Goal: Transaction & Acquisition: Purchase product/service

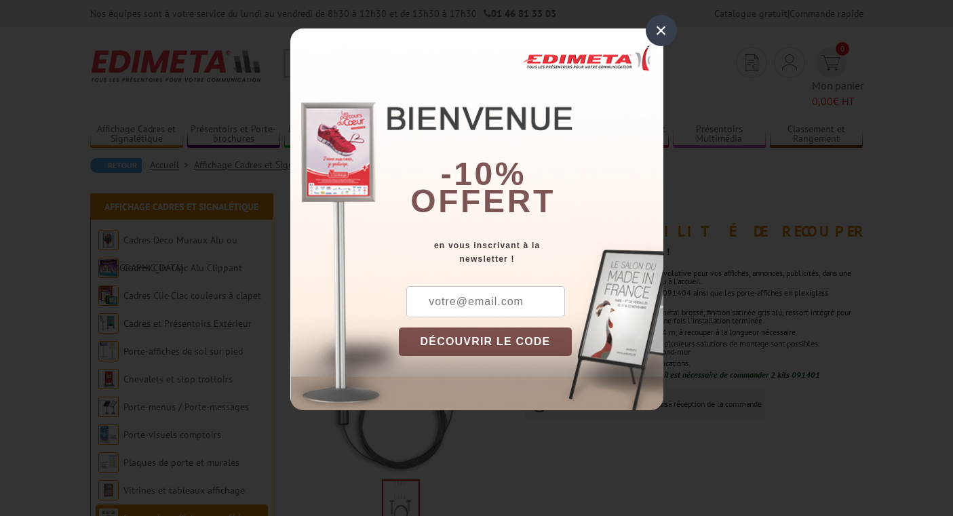
click at [663, 27] on div "×" at bounding box center [661, 30] width 31 height 31
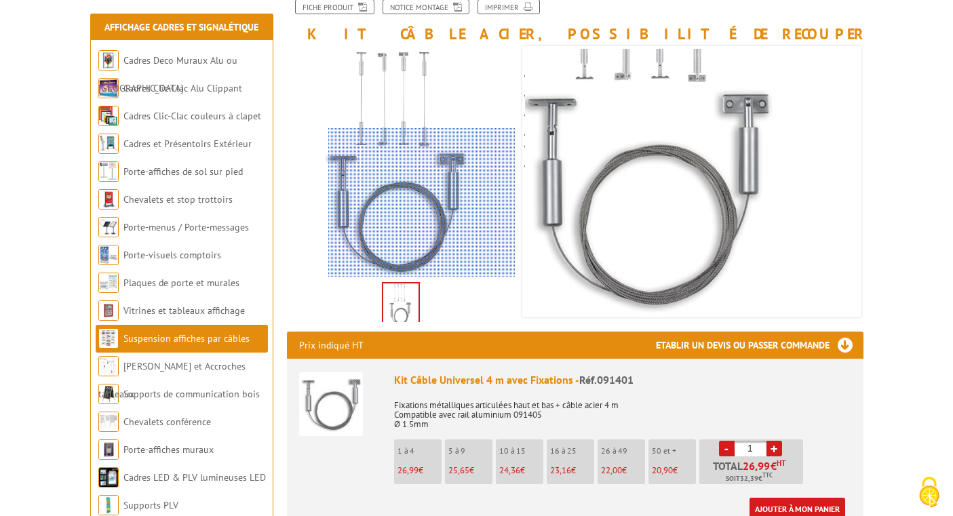
scroll to position [271, 0]
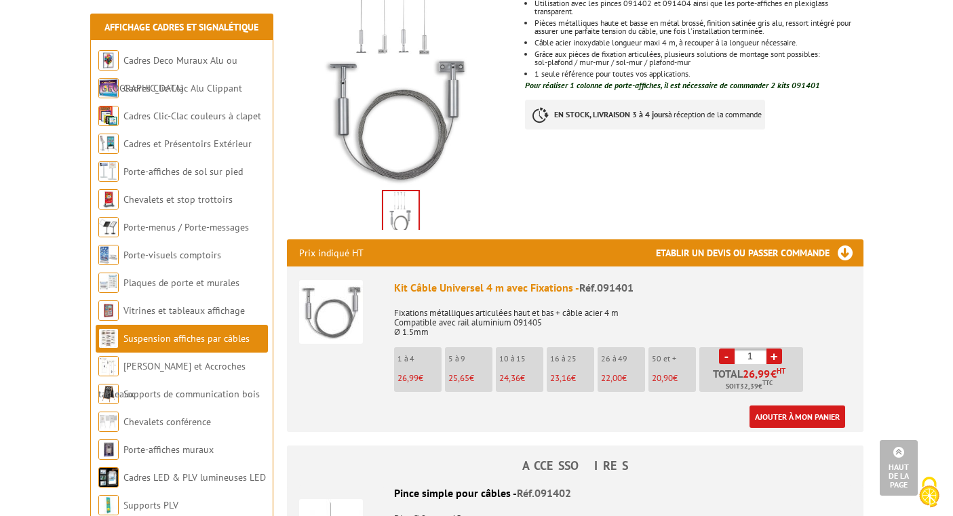
click at [410, 370] on li "1 à 4 26,99 €" at bounding box center [417, 369] width 47 height 45
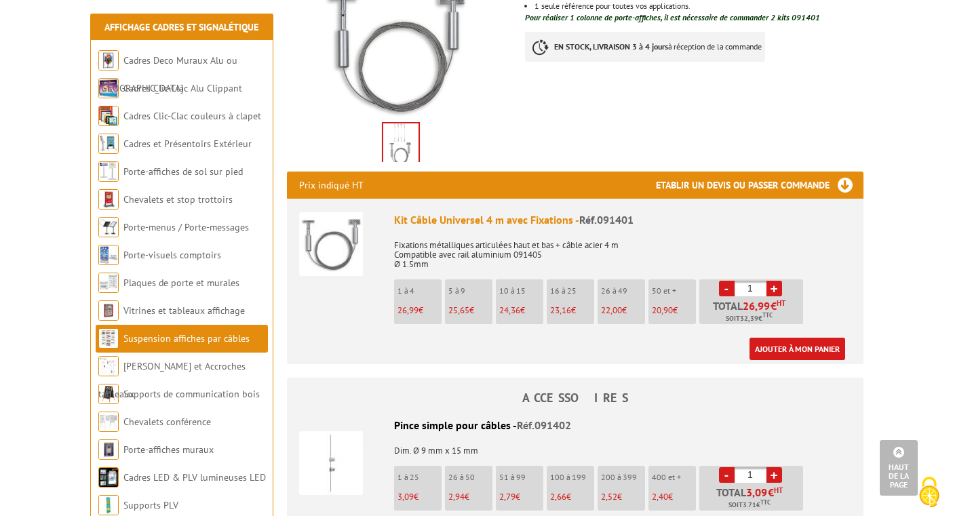
scroll to position [136, 0]
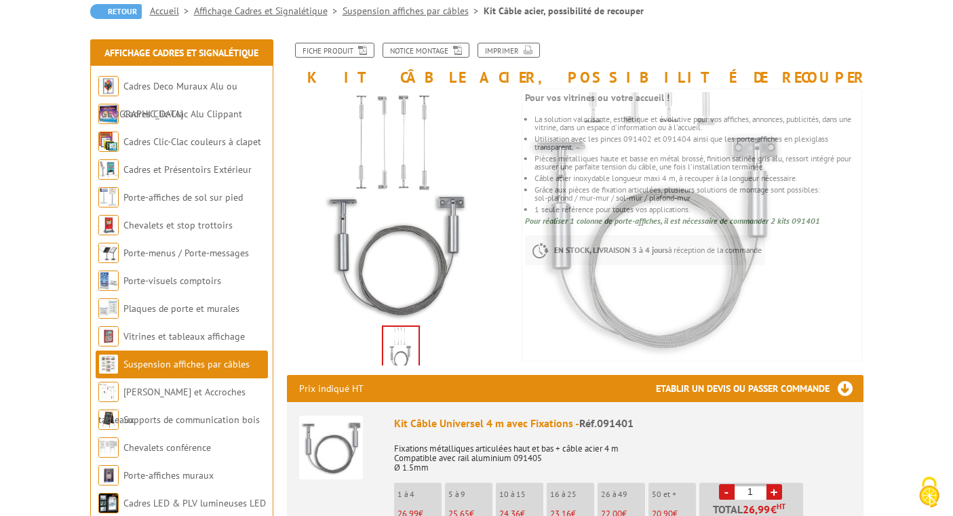
click at [368, 343] on ul at bounding box center [401, 345] width 180 height 42
